Goal: Find specific page/section: Find specific page/section

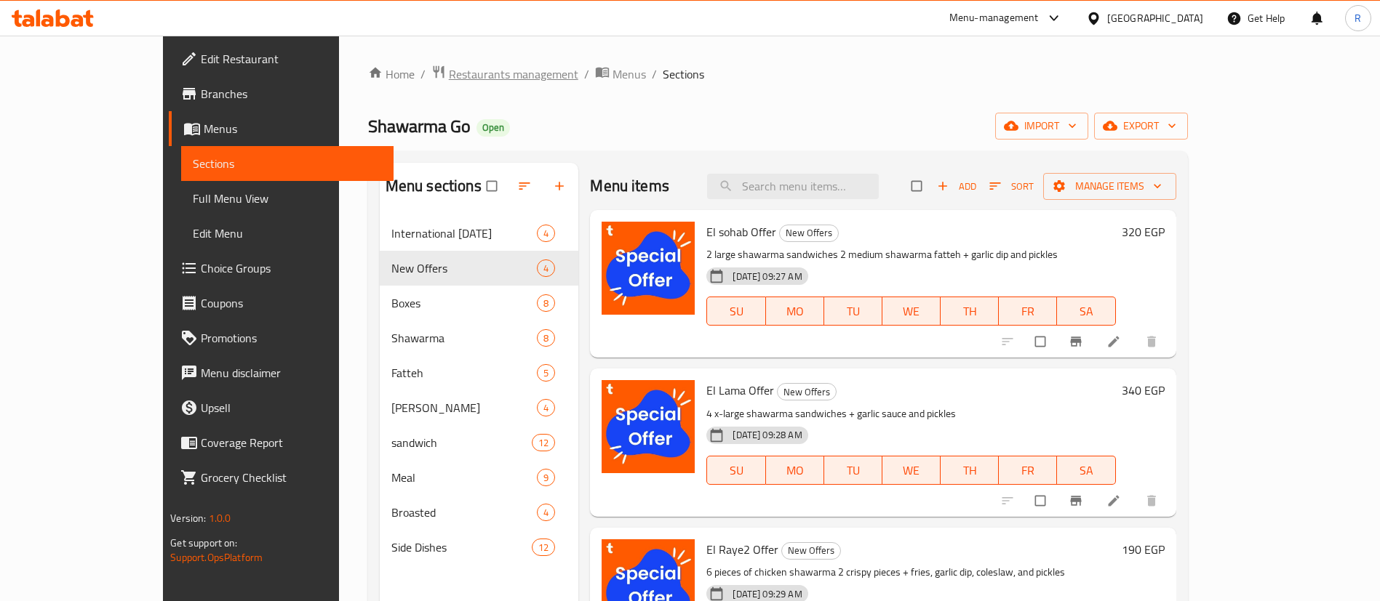
click at [449, 76] on span "Restaurants management" at bounding box center [513, 73] width 129 height 17
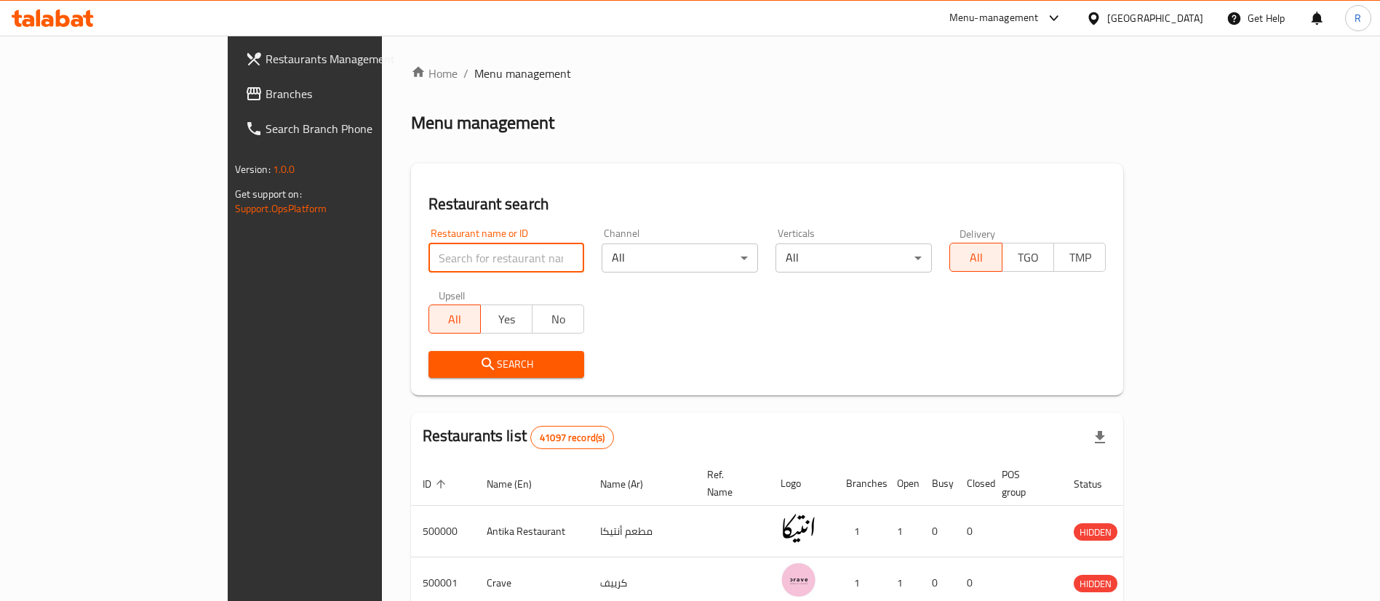
click at [428, 255] on input "search" at bounding box center [506, 258] width 156 height 29
paste input "701596"
type input "701596"
click at [440, 359] on span "Search" at bounding box center [506, 365] width 133 height 18
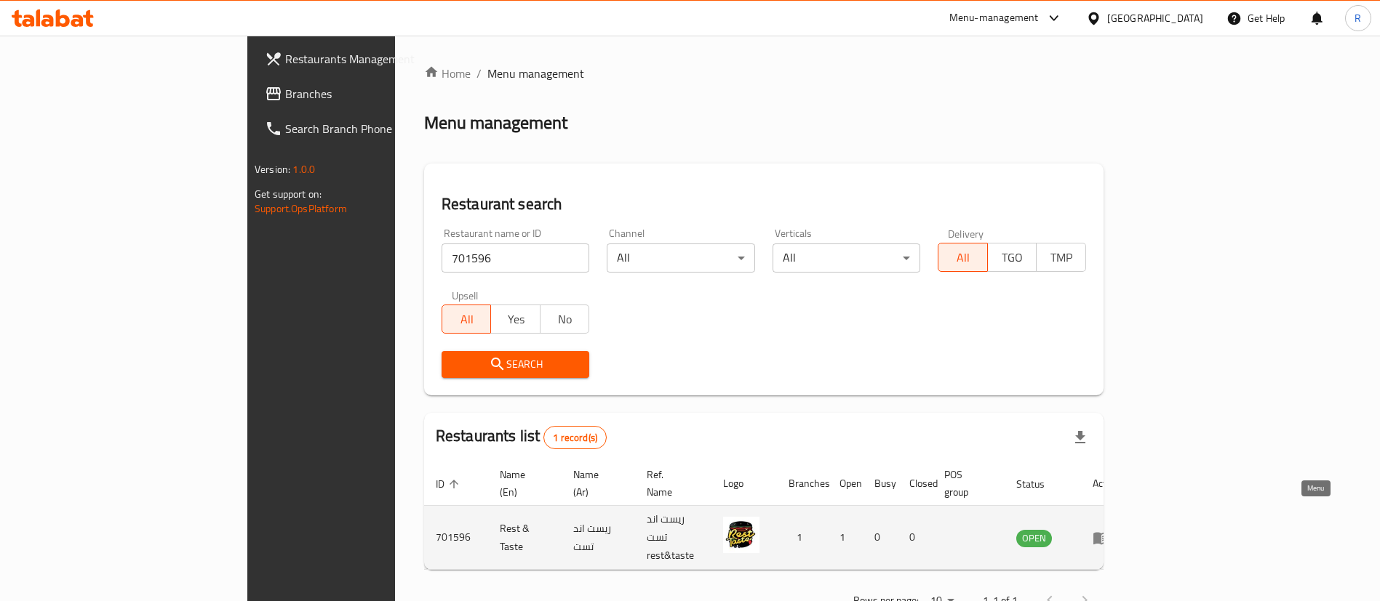
click at [1119, 529] on link "enhanced table" at bounding box center [1105, 537] width 27 height 17
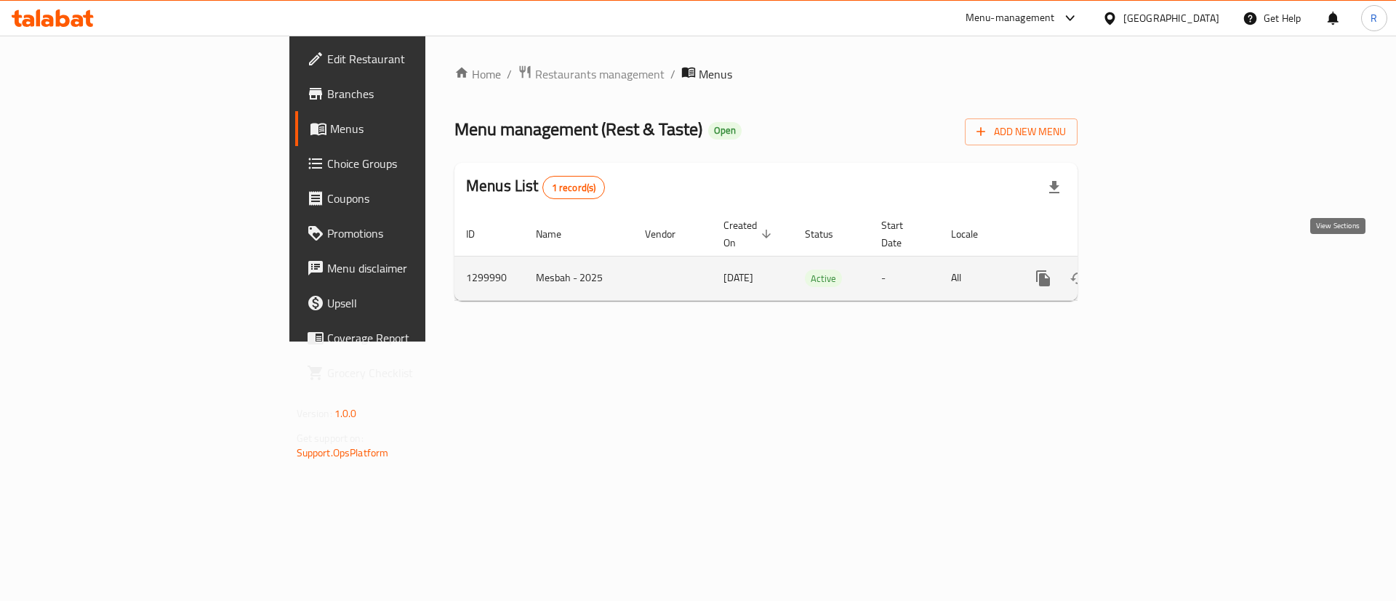
click at [1155, 272] on icon "enhanced table" at bounding box center [1148, 278] width 13 height 13
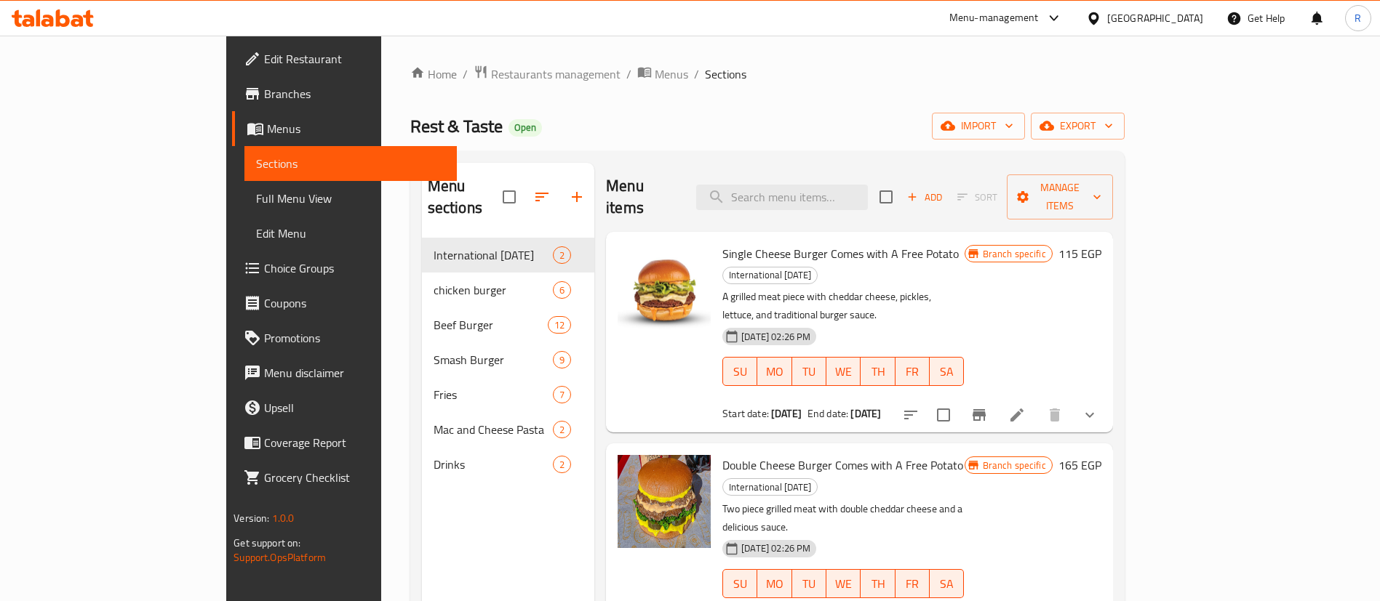
click at [264, 87] on span "Branches" at bounding box center [354, 93] width 181 height 17
